Goal: Task Accomplishment & Management: Complete application form

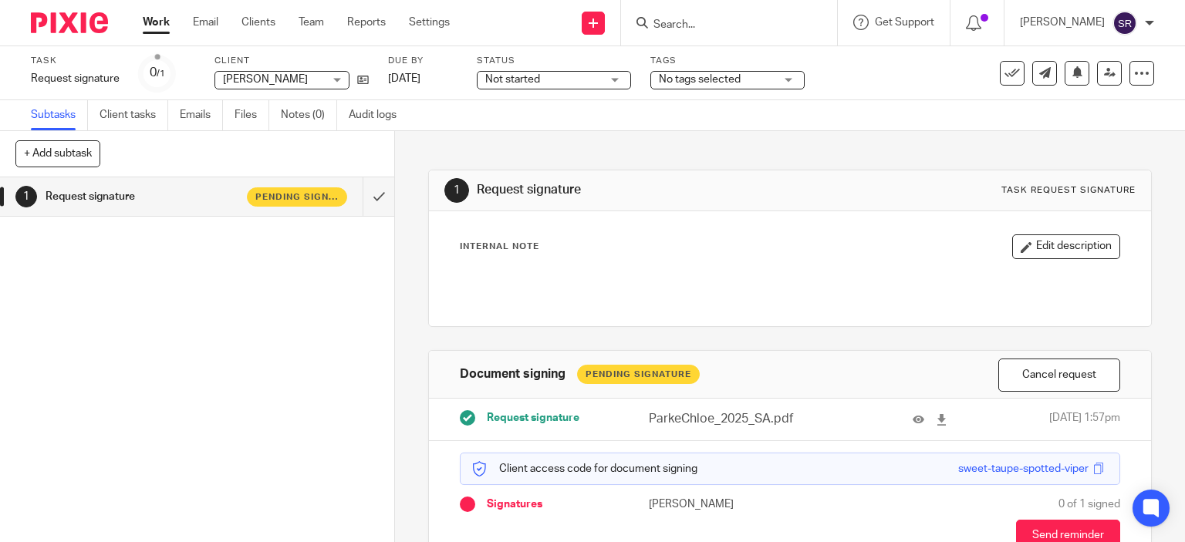
click at [682, 32] on form at bounding box center [734, 22] width 164 height 19
click at [684, 27] on input "Search" at bounding box center [721, 26] width 139 height 14
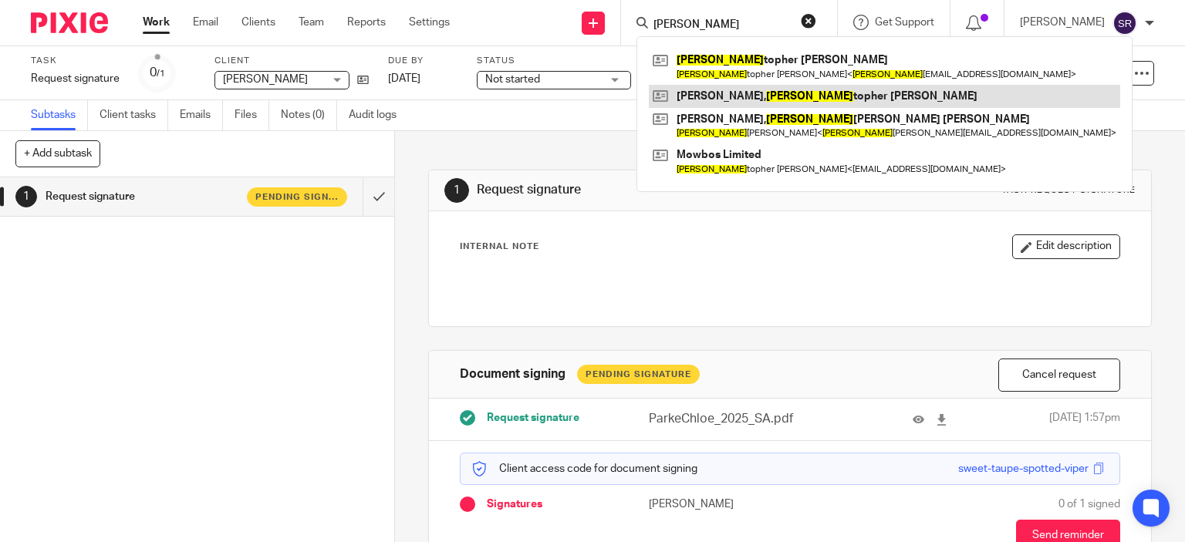
type input "chris"
click at [708, 101] on link at bounding box center [884, 96] width 471 height 23
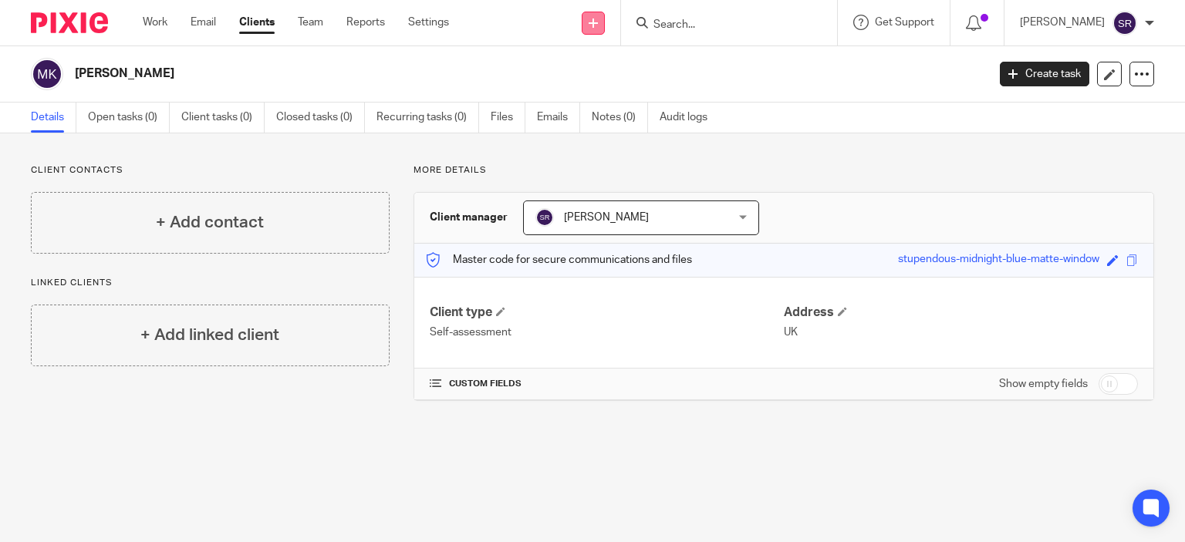
click at [598, 23] on icon at bounding box center [593, 23] width 9 height 9
click at [636, 135] on link "Request signature" at bounding box center [624, 140] width 108 height 22
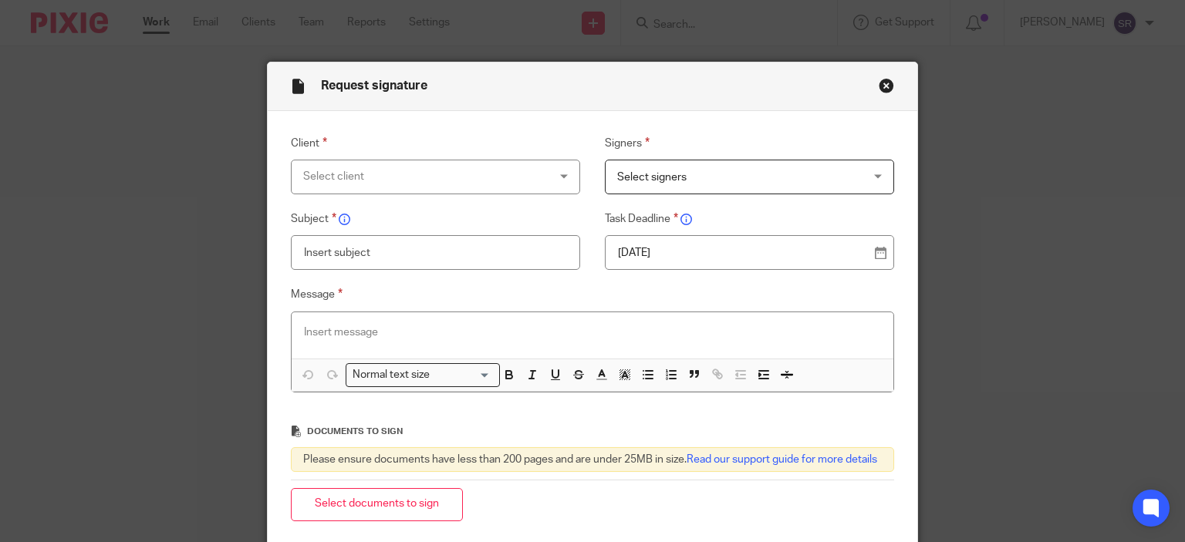
click at [493, 162] on div "Select client" at bounding box center [413, 176] width 221 height 32
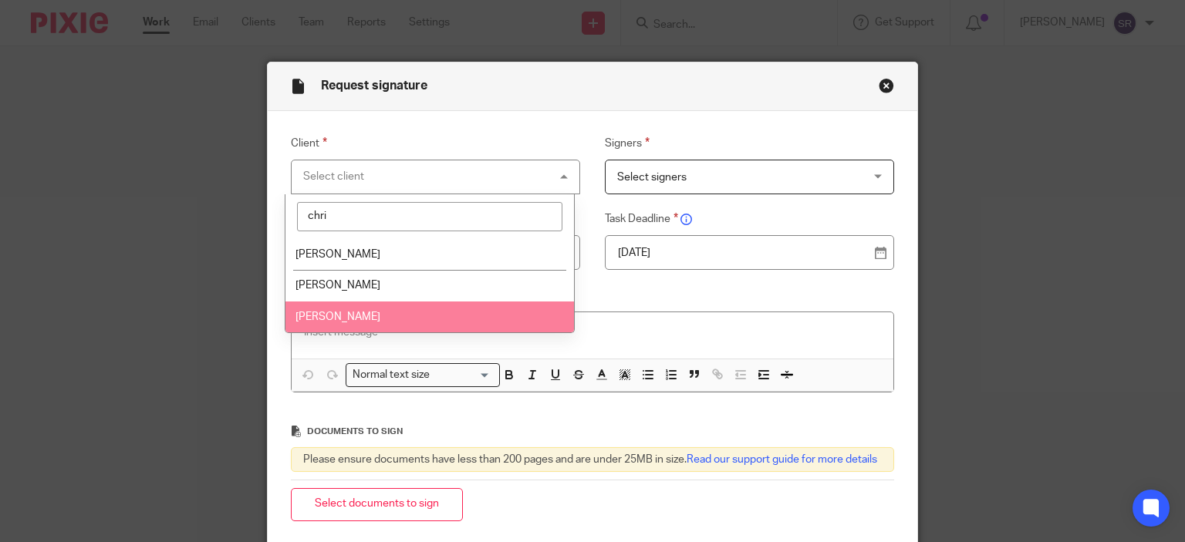
click at [349, 322] on span "[PERSON_NAME]" at bounding box center [337, 317] width 85 height 11
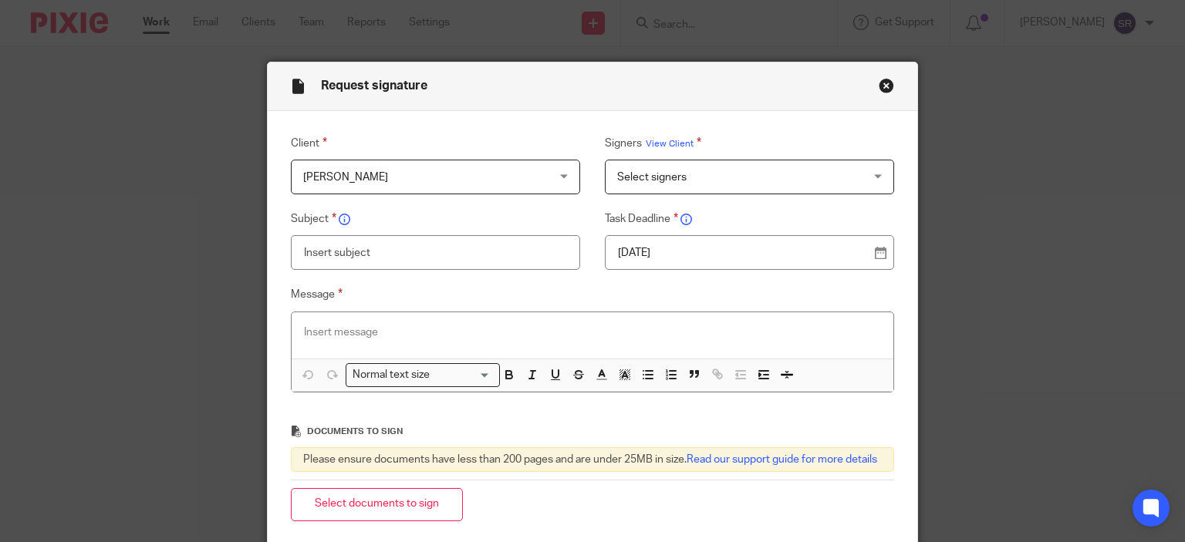
click at [707, 183] on span "Select signers" at bounding box center [727, 176] width 221 height 32
click at [671, 212] on span "Create contacts for client" at bounding box center [671, 209] width 124 height 11
click at [438, 175] on span "[PERSON_NAME]" at bounding box center [413, 176] width 221 height 32
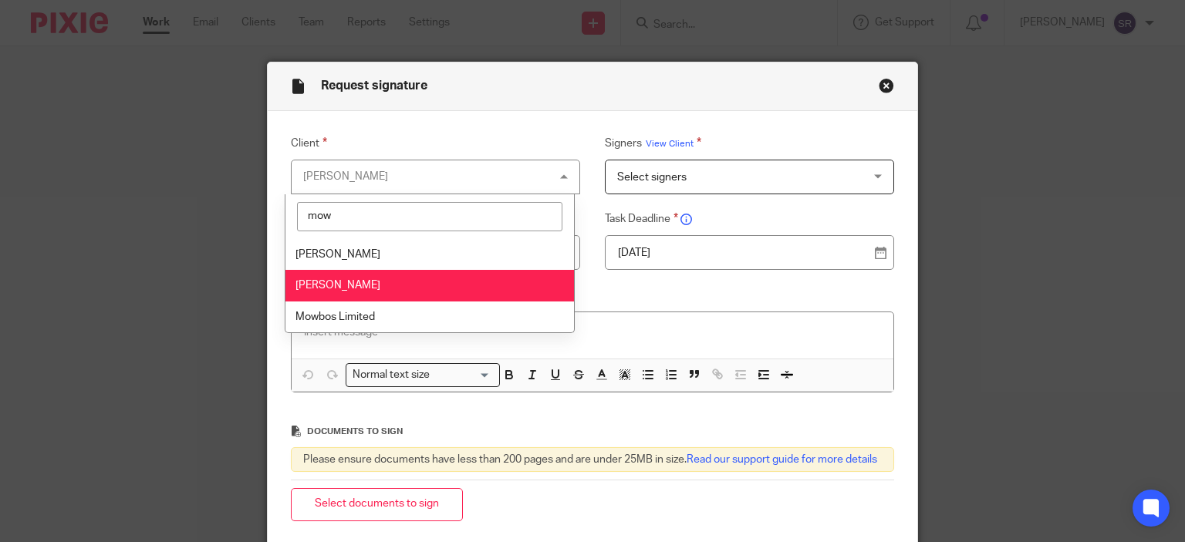
type input "mow"
click at [447, 276] on li "[PERSON_NAME]" at bounding box center [429, 286] width 289 height 32
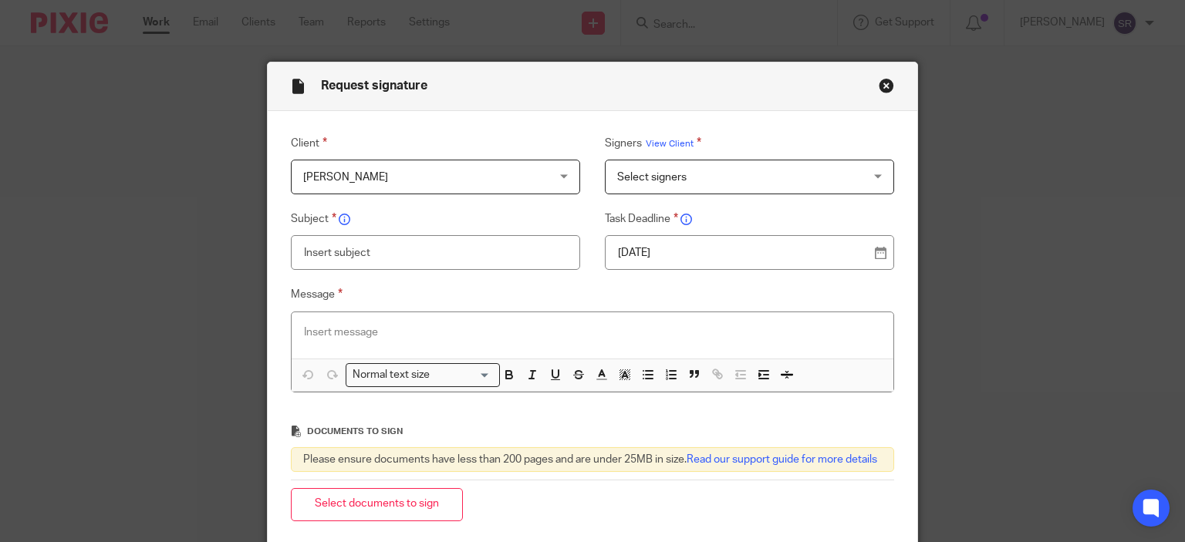
click at [656, 194] on div "Client Mowat, Christopher Kelvin Mowat, Christopher Kelvin 512 Consultants Limi…" at bounding box center [580, 271] width 628 height 275
click at [656, 191] on span "Select signers" at bounding box center [727, 176] width 221 height 32
click at [513, 189] on span "[PERSON_NAME]" at bounding box center [413, 176] width 221 height 32
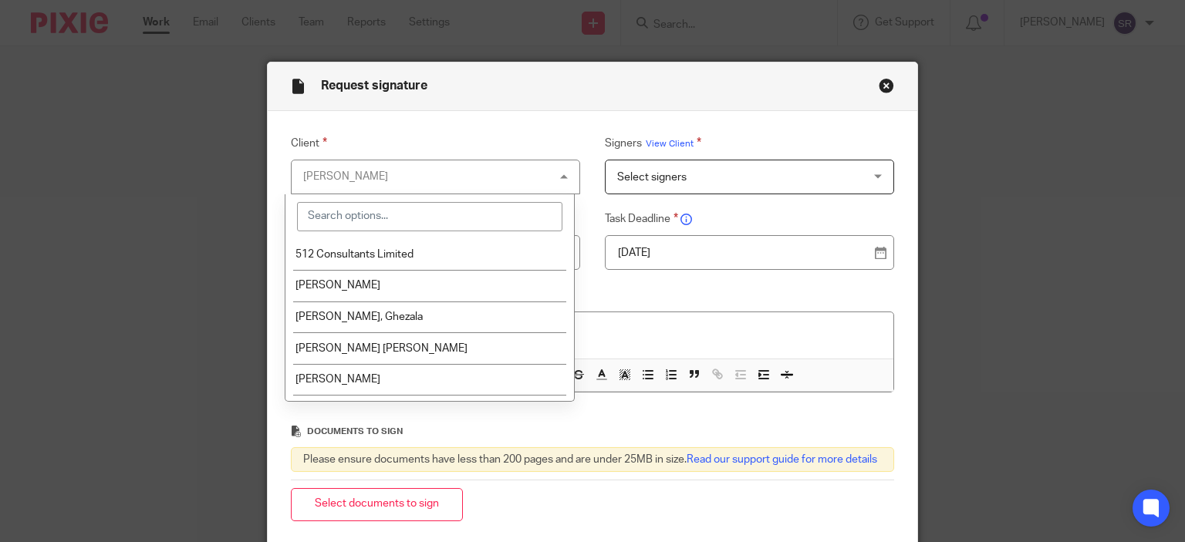
click at [879, 86] on button "Close modal" at bounding box center [886, 85] width 15 height 15
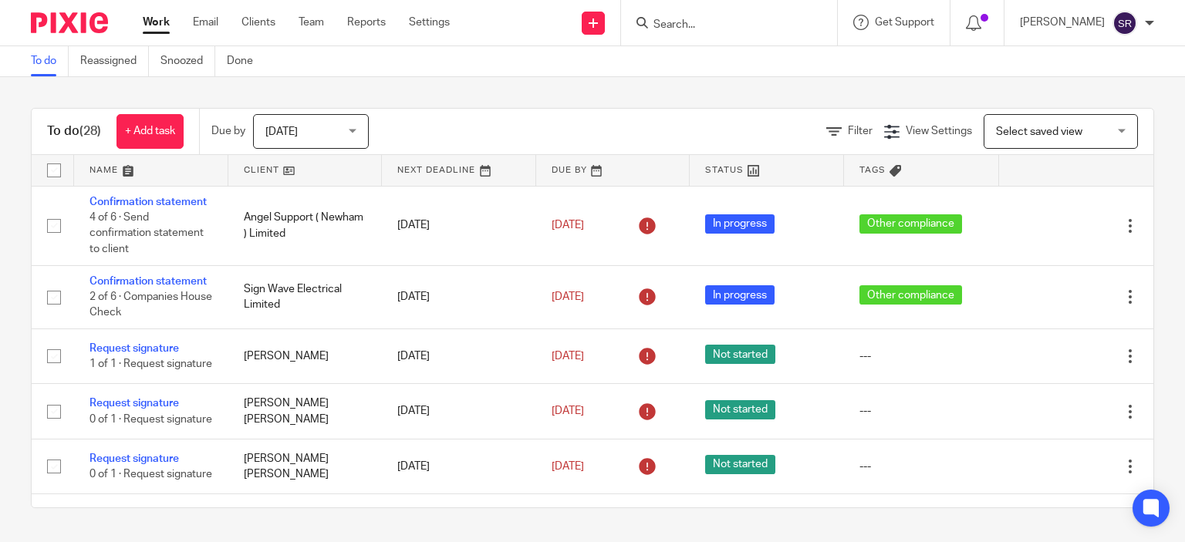
click at [721, 8] on div at bounding box center [729, 23] width 216 height 46
click at [721, 24] on input "Search" at bounding box center [721, 26] width 139 height 14
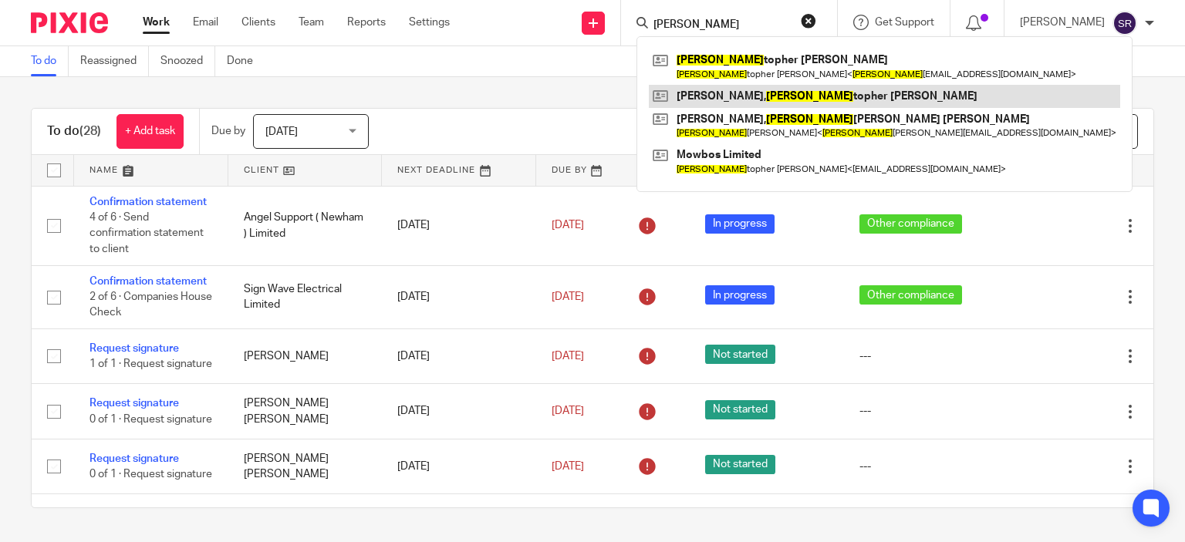
type input "chris"
click at [761, 101] on link at bounding box center [884, 96] width 471 height 23
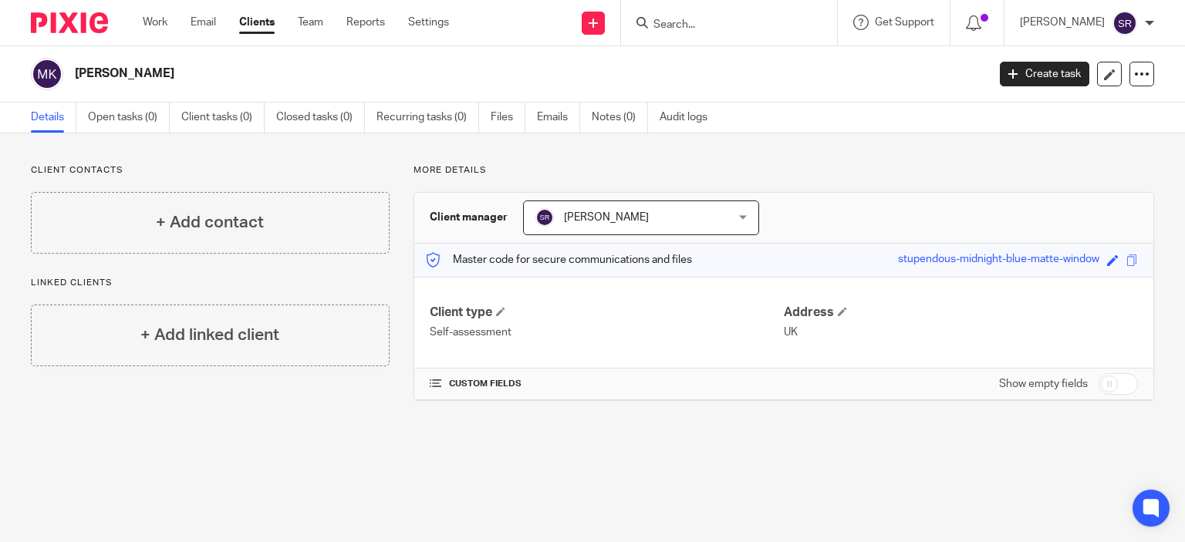
click at [221, 207] on div "+ Add contact" at bounding box center [210, 223] width 359 height 62
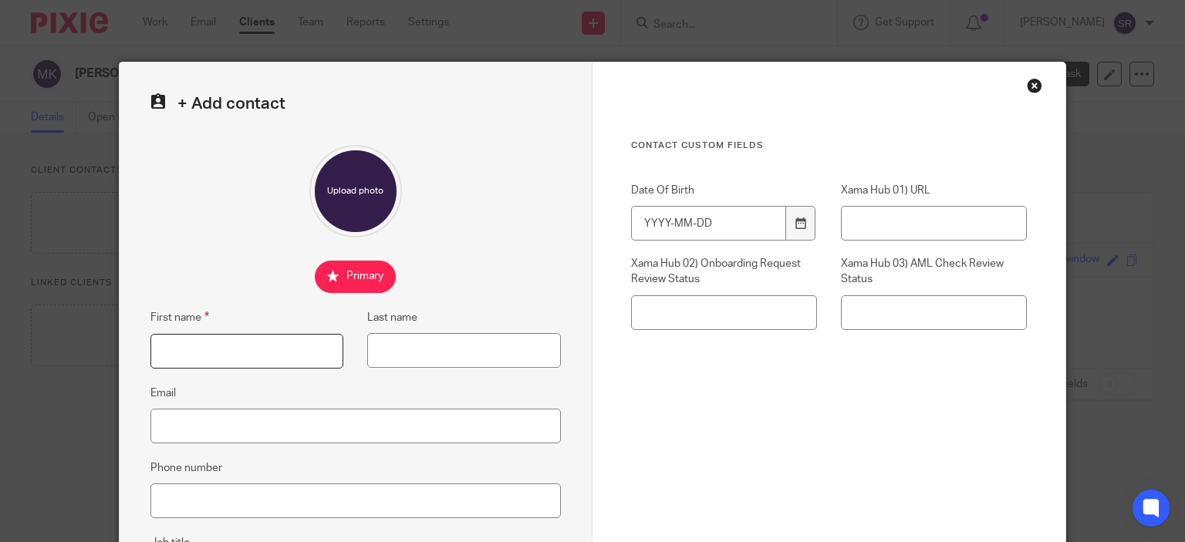
click at [248, 344] on input "First name" at bounding box center [247, 351] width 194 height 35
type input "Christopher"
type input "Mowat"
click at [275, 429] on input "Email" at bounding box center [355, 426] width 410 height 35
paste input "CM@mowbos.co.uk"
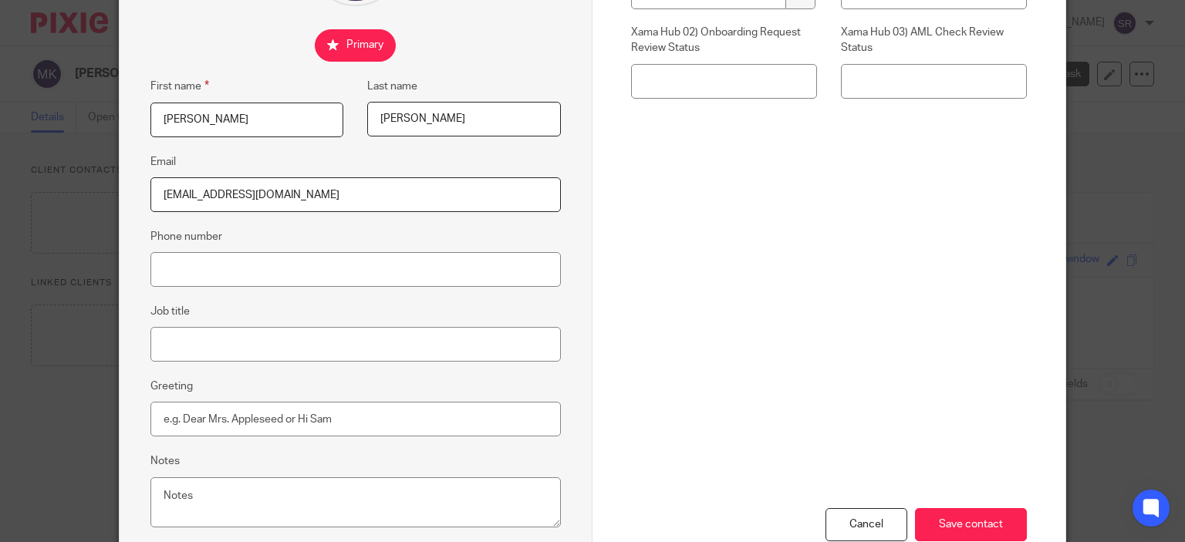
scroll to position [329, 0]
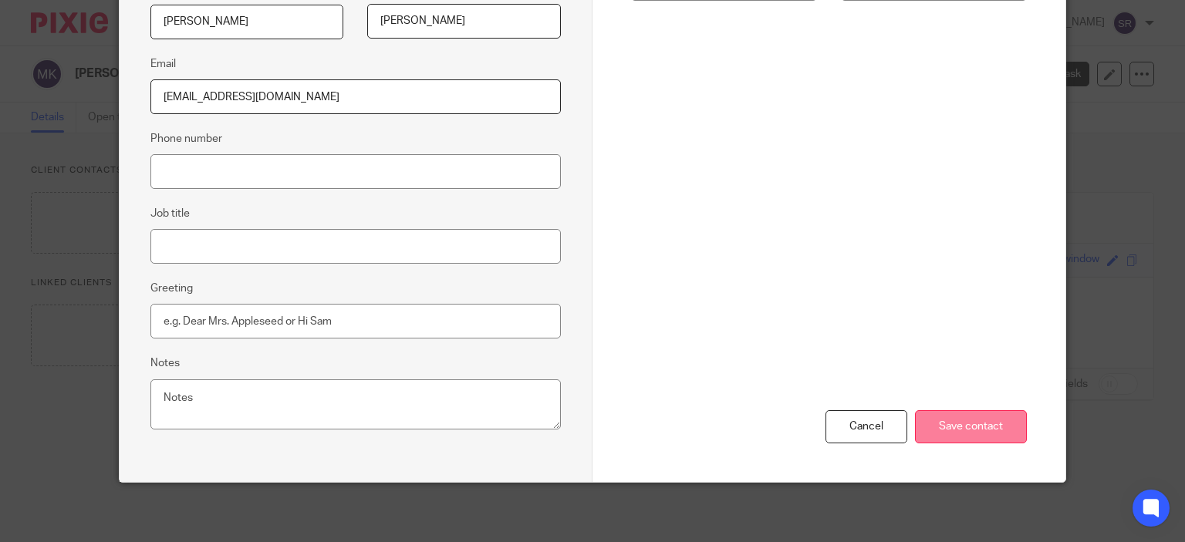
type input "CM@mowbos.co.uk"
click at [984, 431] on input "Save contact" at bounding box center [971, 426] width 112 height 33
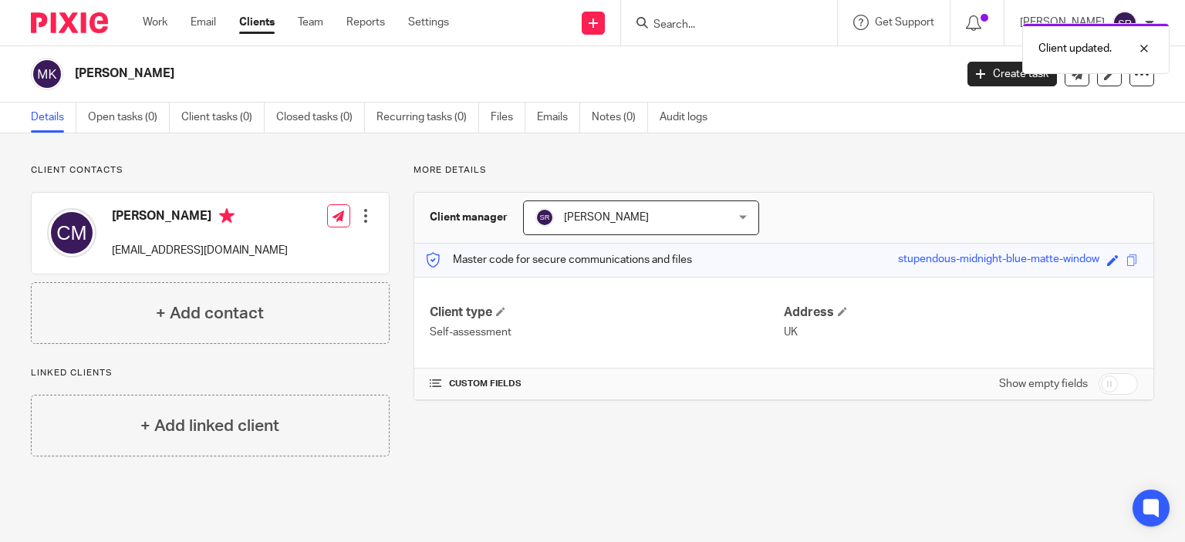
click at [627, 25] on div "Client updated." at bounding box center [880, 44] width 577 height 59
click at [701, 21] on div "Client updated." at bounding box center [880, 44] width 577 height 59
click at [598, 24] on icon at bounding box center [593, 23] width 9 height 9
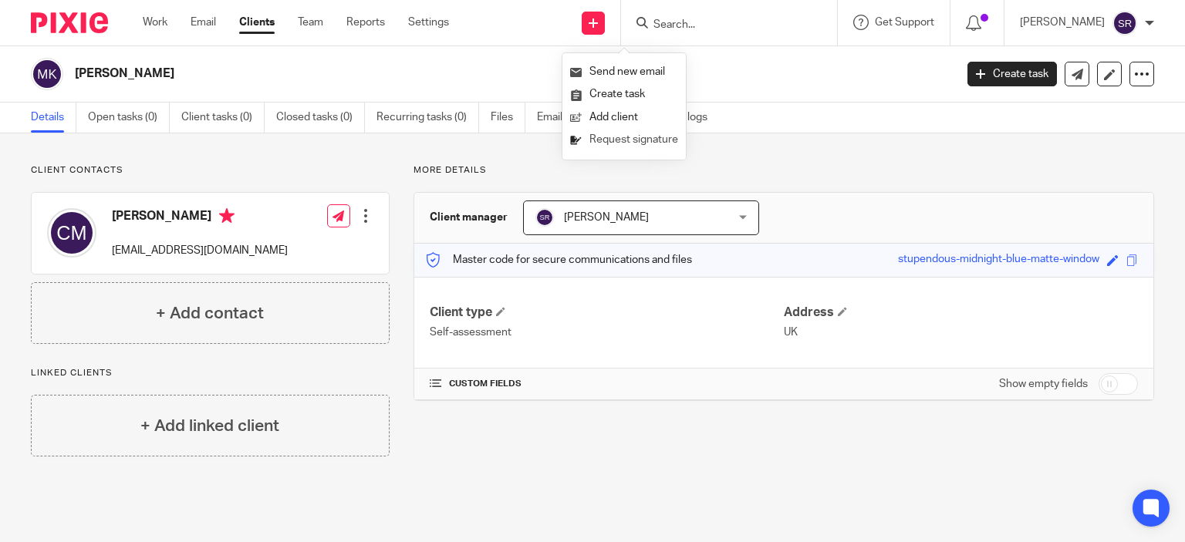
click at [624, 135] on link "Request signature" at bounding box center [624, 140] width 108 height 22
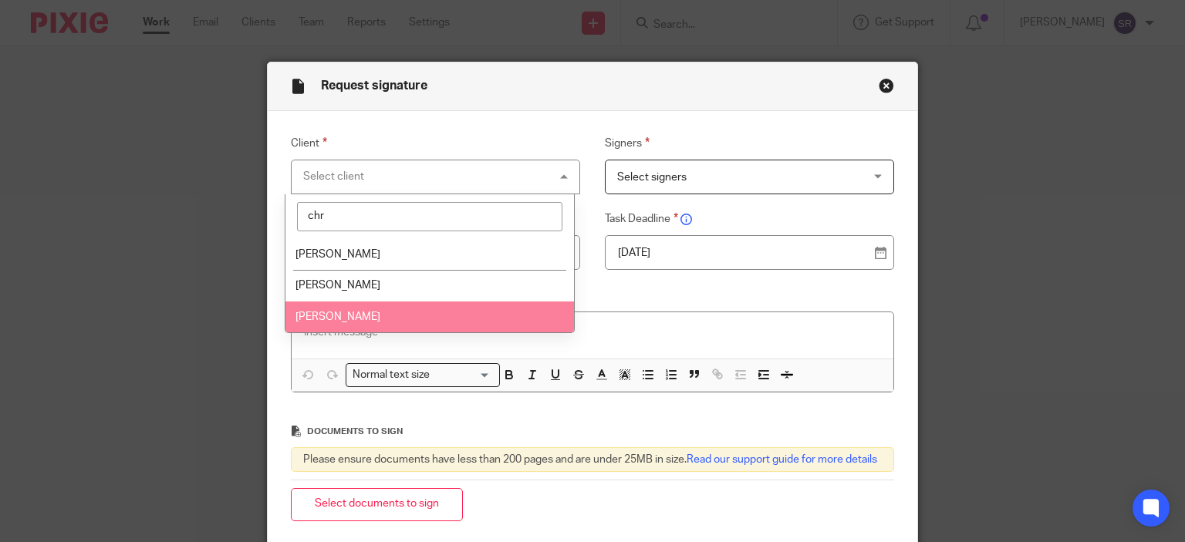
type input "chr"
click at [380, 321] on span "[PERSON_NAME]" at bounding box center [337, 317] width 85 height 11
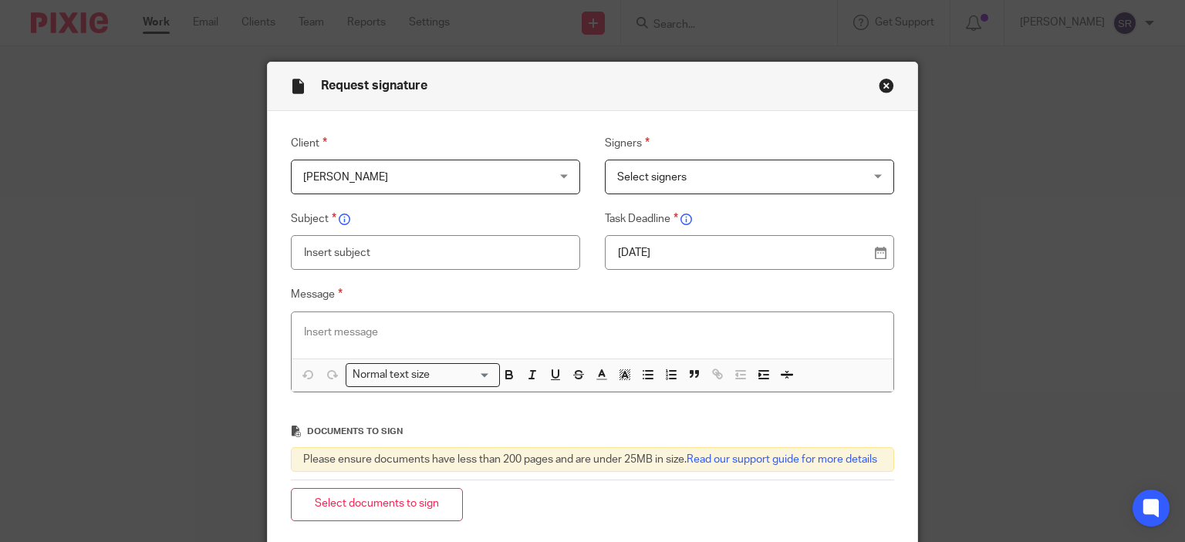
click at [656, 187] on span "Select signers" at bounding box center [727, 176] width 221 height 32
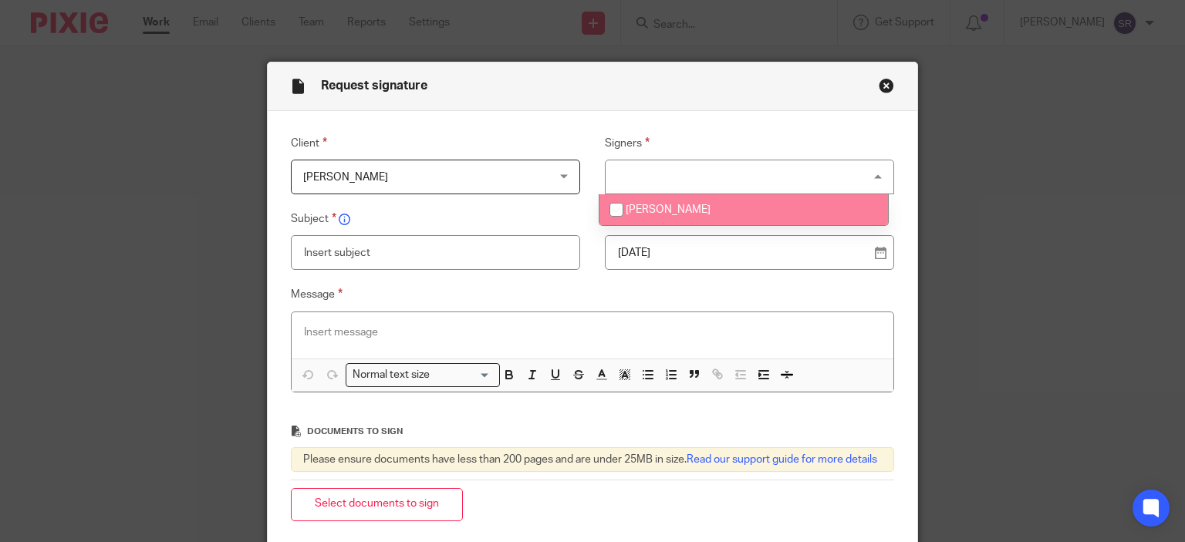
click at [663, 212] on span "[PERSON_NAME]" at bounding box center [668, 209] width 85 height 11
checkbox input "true"
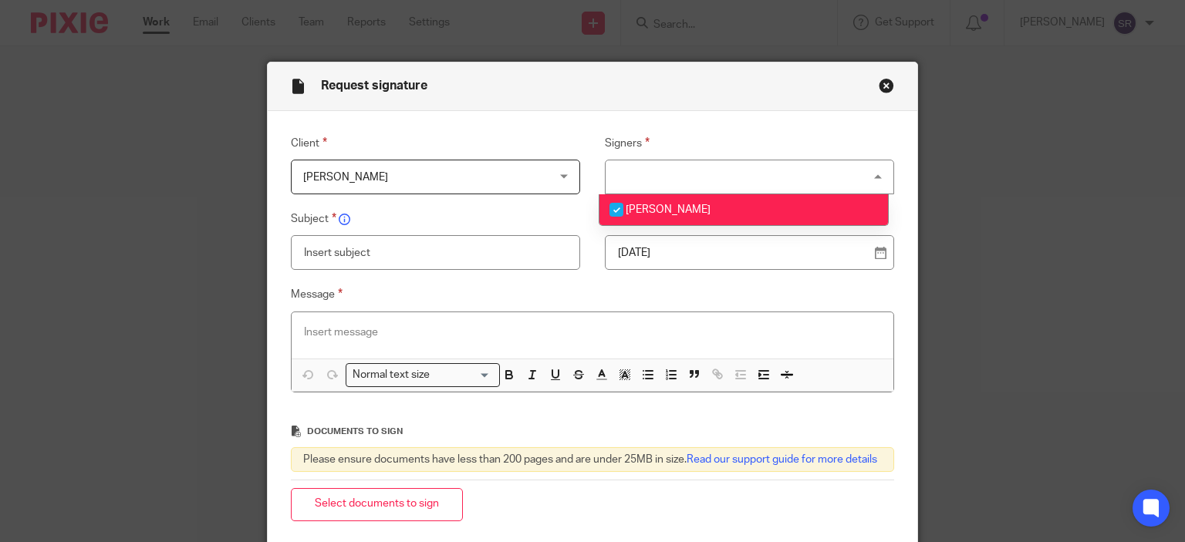
click at [535, 254] on input "text" at bounding box center [436, 252] width 290 height 35
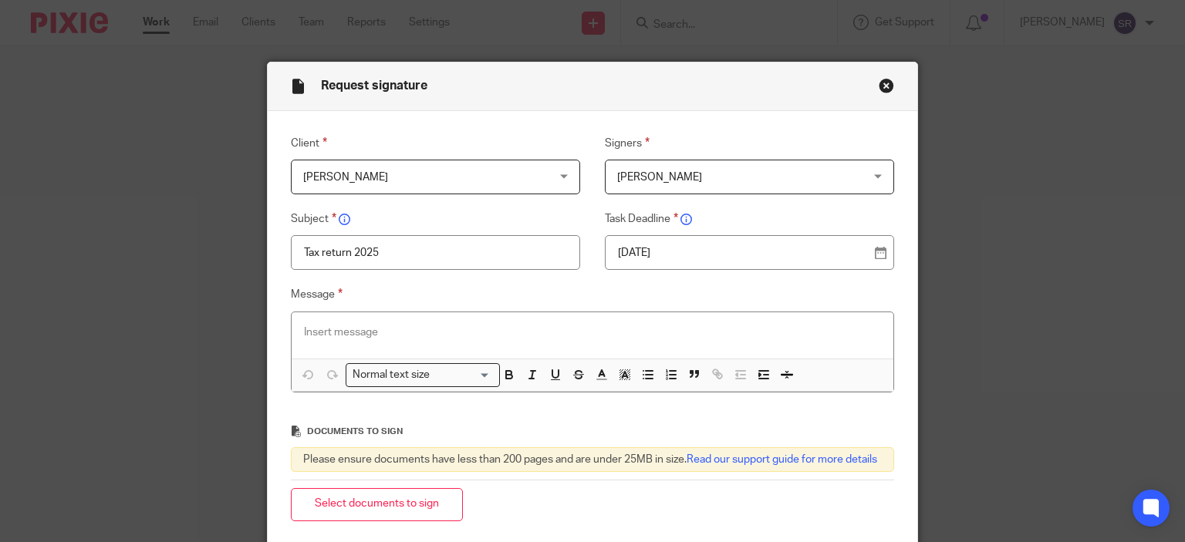
type input "Tax return 2025"
click at [529, 339] on p at bounding box center [593, 332] width 578 height 15
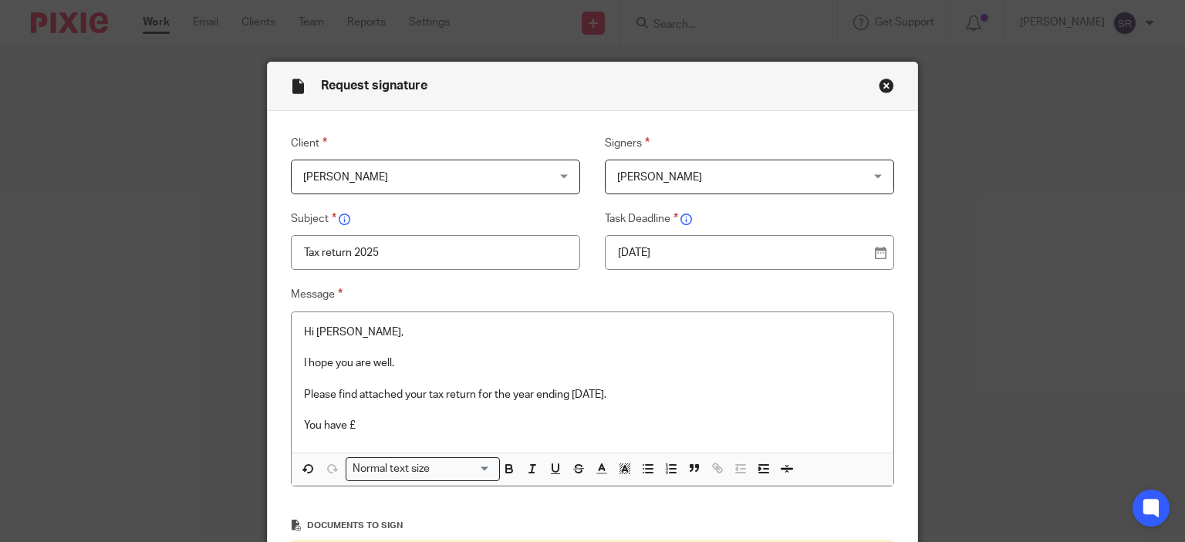
drag, startPoint x: 528, startPoint y: 237, endPoint x: 515, endPoint y: 164, distance: 73.7
click at [508, 177] on div "Client [PERSON_NAME] [PERSON_NAME], [PERSON_NAME] 512 Consultants Limited [PERS…" at bounding box center [580, 318] width 628 height 368
click at [372, 430] on p "You have £" at bounding box center [593, 425] width 578 height 15
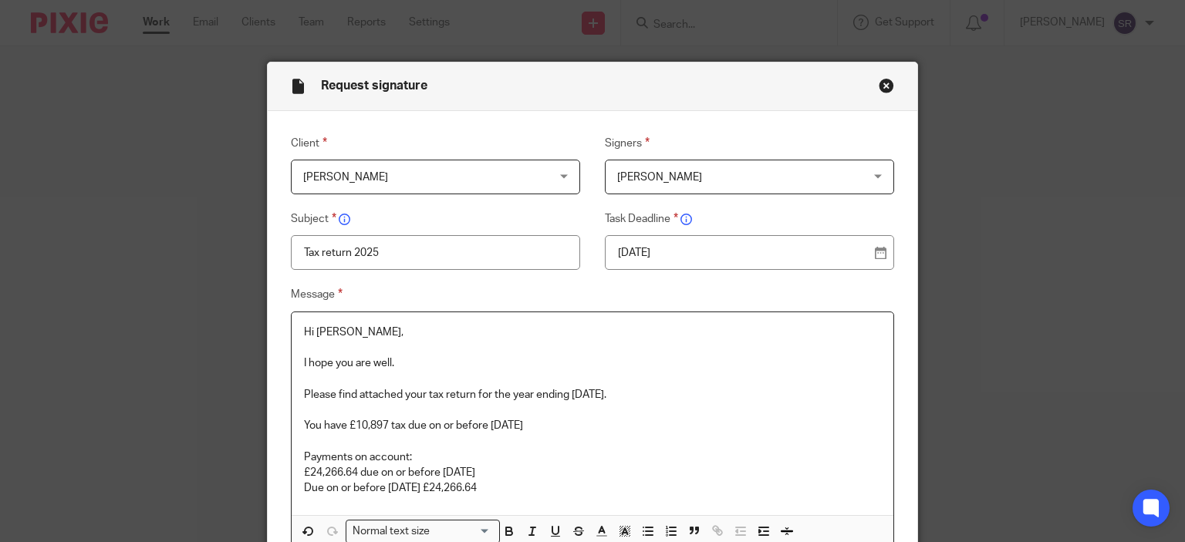
click at [359, 469] on p "£24,266.64 due on or before [DATE]" at bounding box center [593, 472] width 578 height 15
click at [460, 471] on p "Due on or before [DATE]" at bounding box center [593, 472] width 578 height 15
click at [438, 469] on p "Due on or before [DATE] £24,266.64" at bounding box center [593, 472] width 578 height 15
click at [438, 489] on p "Due on or before [DATE] £24,266.64" at bounding box center [593, 488] width 578 height 15
click at [544, 484] on p "Due on or before 31.07.2026 £24,266.64" at bounding box center [593, 488] width 578 height 15
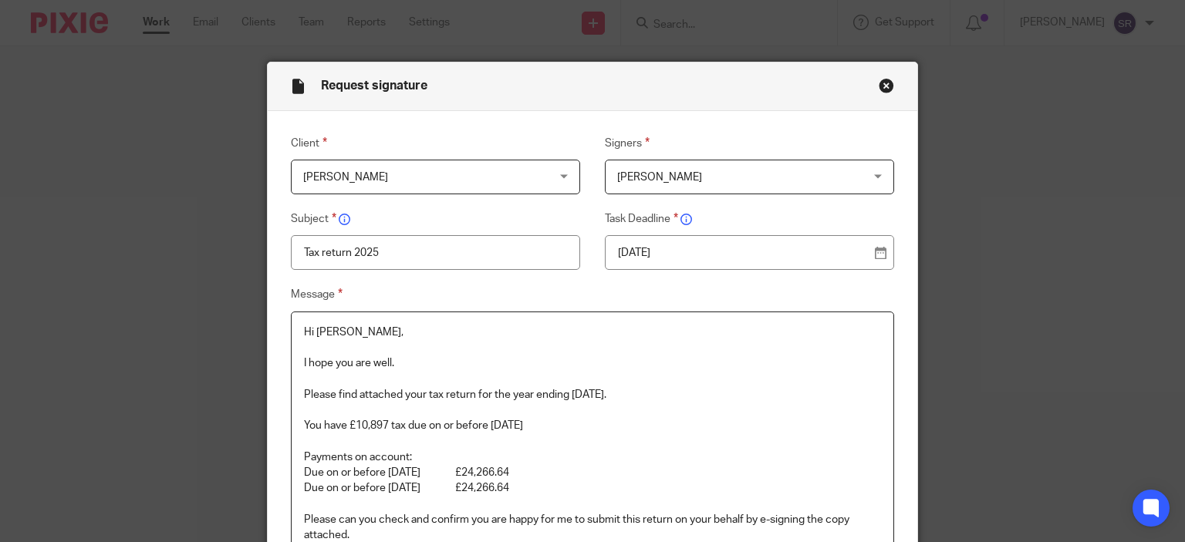
scroll to position [154, 0]
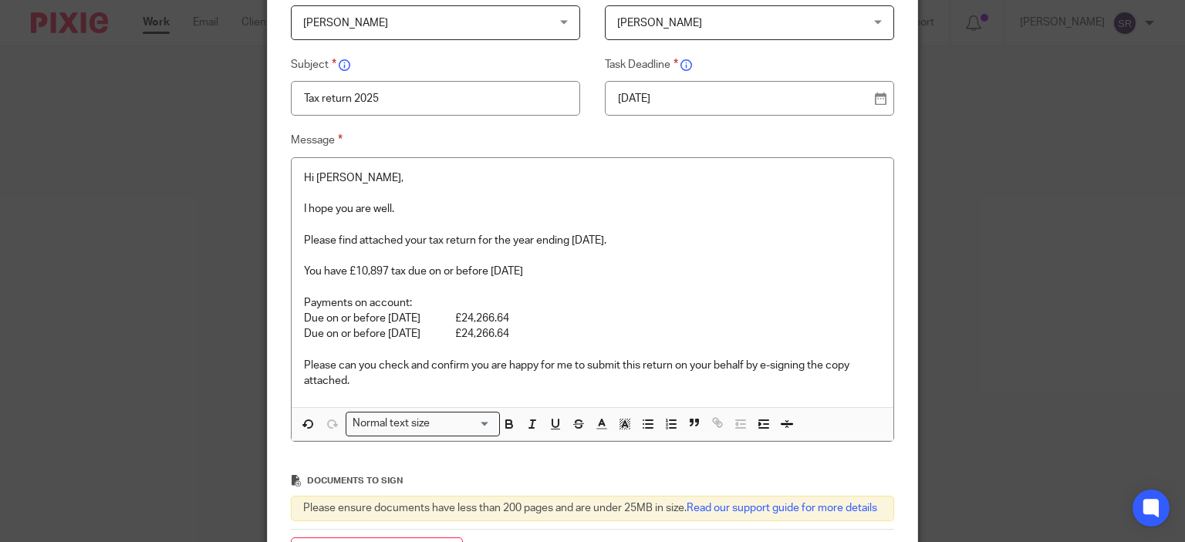
click at [336, 265] on p "You have £10,897 tax due on or before 31.01.2026" at bounding box center [593, 271] width 578 height 15
click at [342, 268] on p "You have £10,897 tax due on or before 31.01.2026" at bounding box center [593, 271] width 578 height 15
click at [716, 267] on p "Your have £10,897 tax due on or before 31.01.2026" at bounding box center [593, 271] width 578 height 15
click at [803, 298] on p "Payments on account:" at bounding box center [593, 302] width 578 height 15
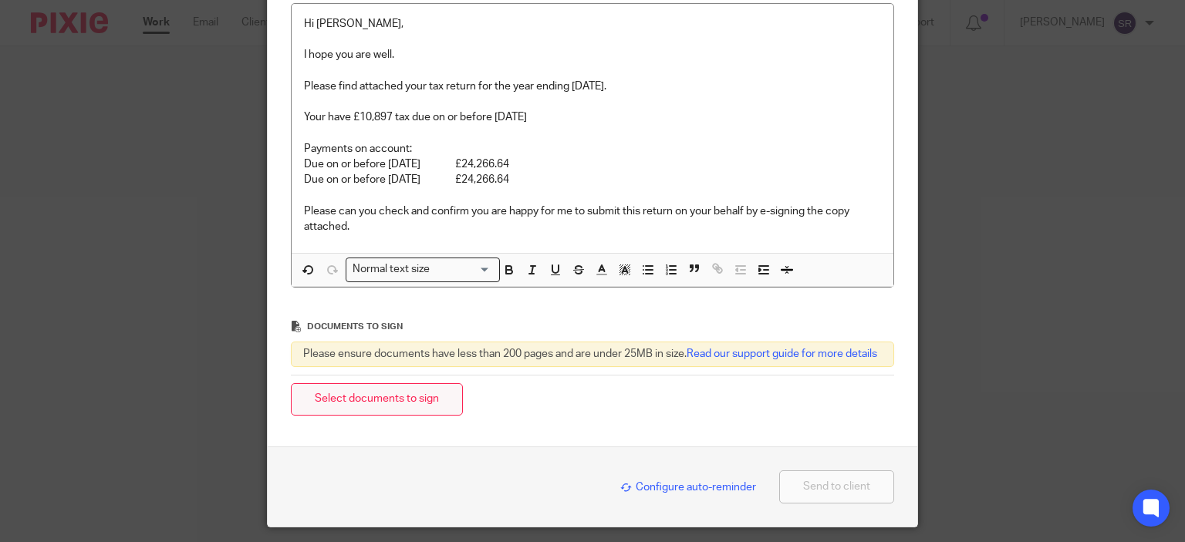
click at [415, 417] on button "Select documents to sign" at bounding box center [377, 399] width 172 height 33
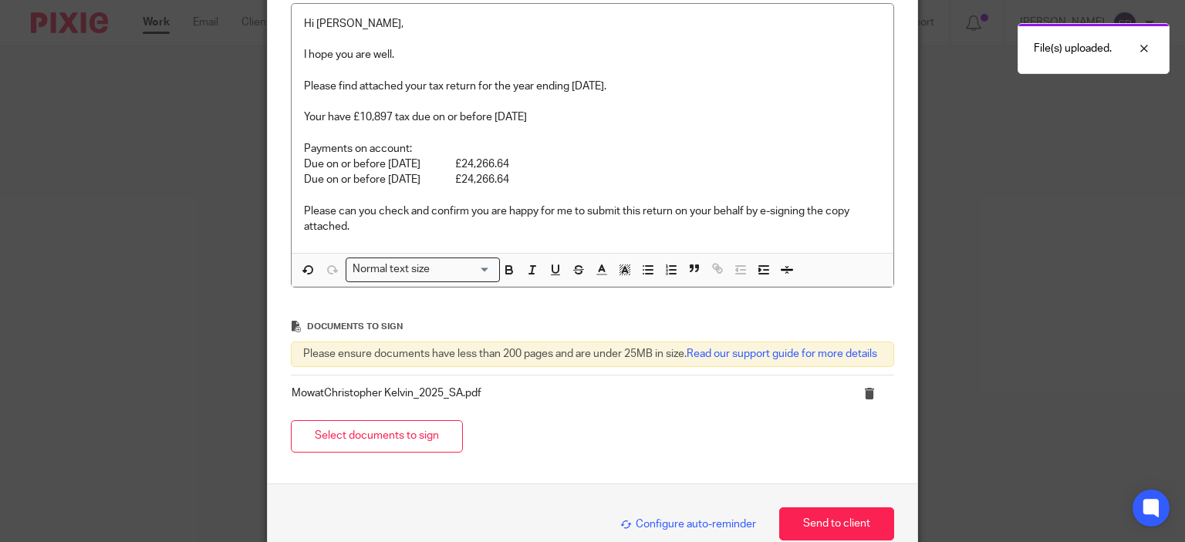
scroll to position [406, 0]
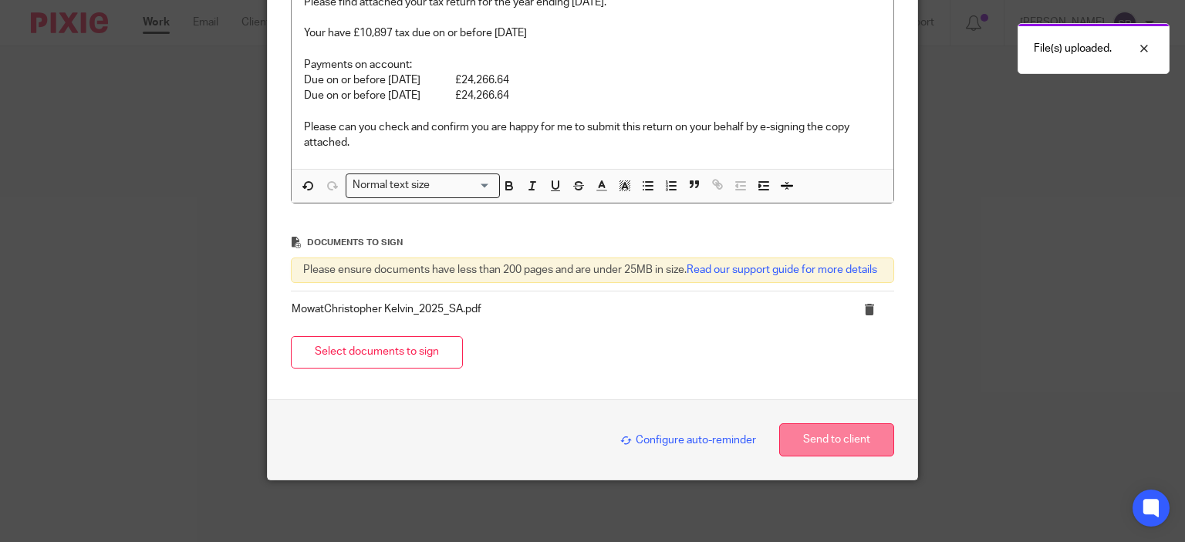
click at [855, 432] on button "Send to client" at bounding box center [836, 440] width 115 height 33
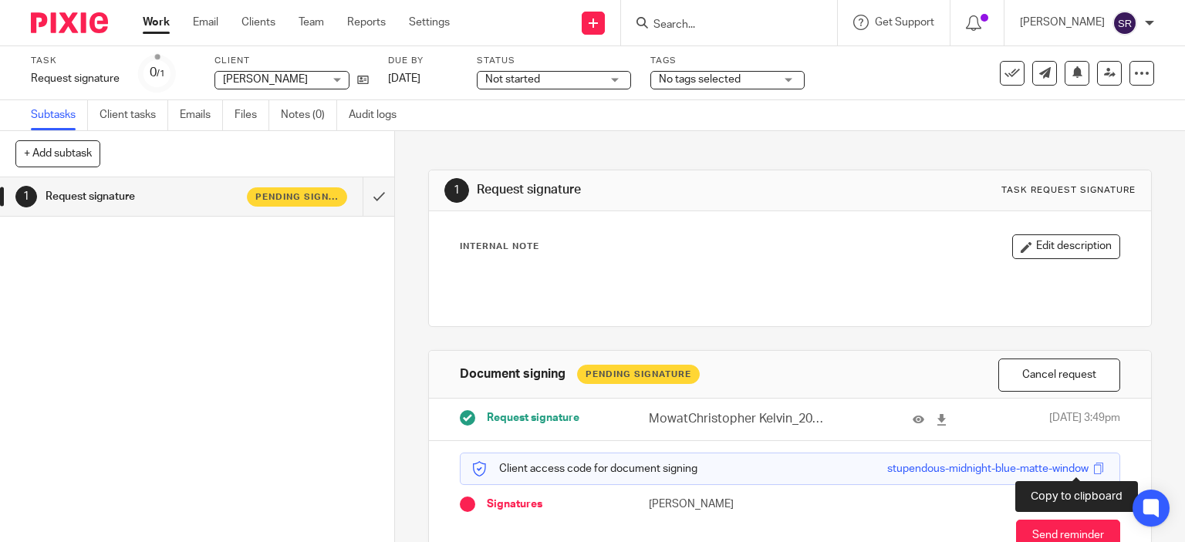
click at [1092, 467] on span at bounding box center [1098, 469] width 12 height 12
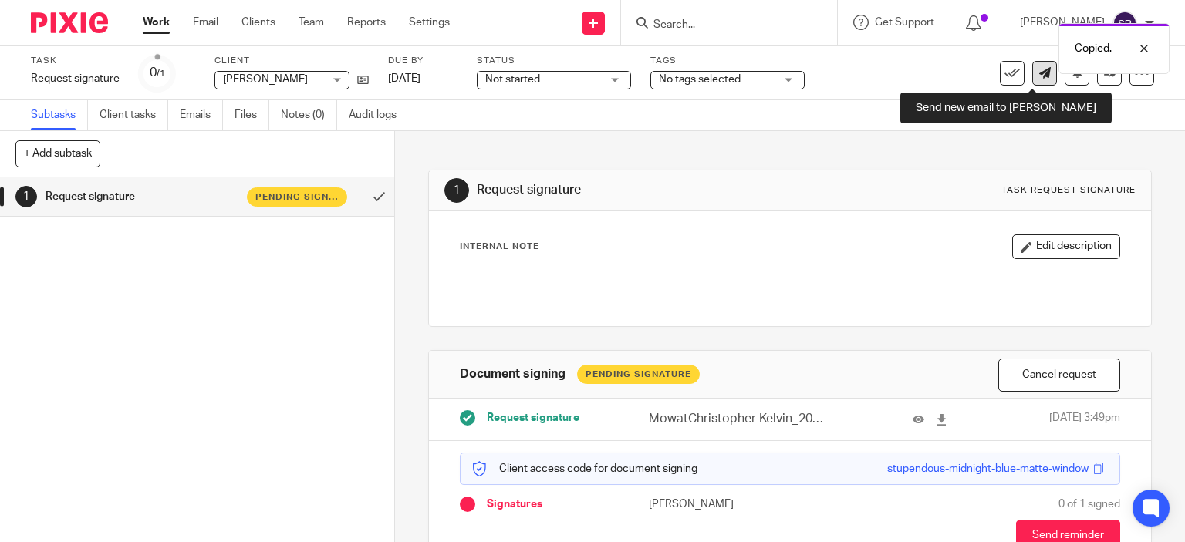
click at [1039, 78] on icon at bounding box center [1045, 73] width 12 height 12
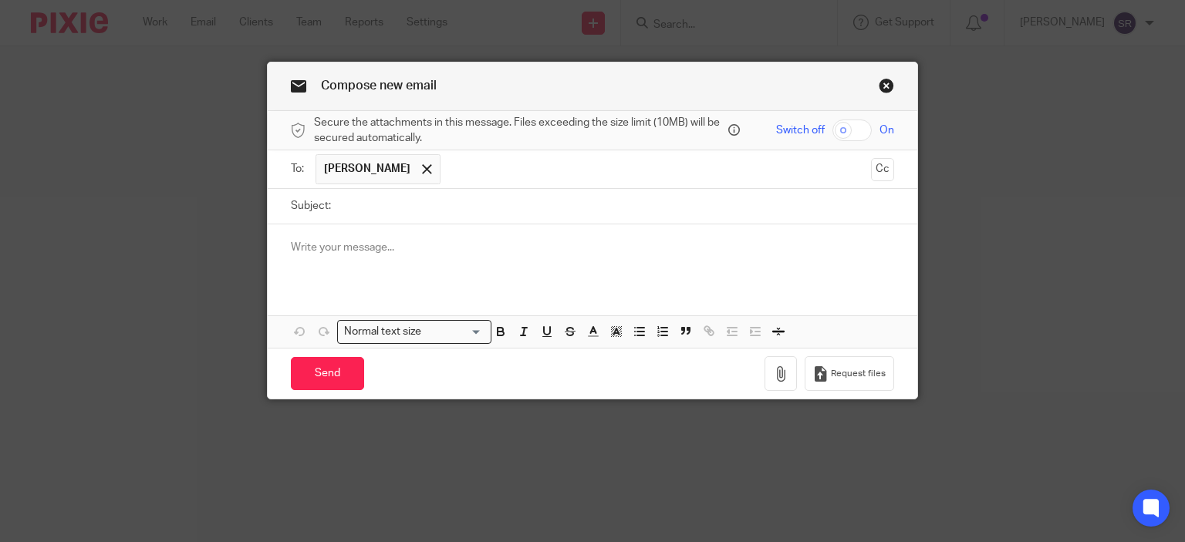
click at [378, 212] on input "Subject:" at bounding box center [617, 206] width 556 height 35
type input "Access code"
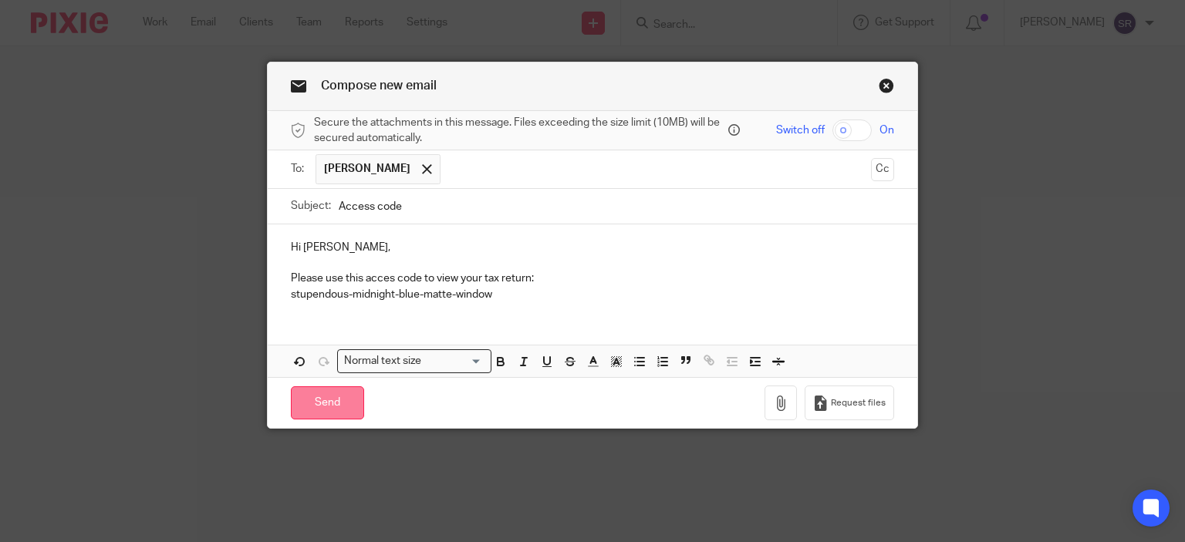
click at [339, 409] on input "Send" at bounding box center [327, 402] width 73 height 33
